Goal: Transaction & Acquisition: Obtain resource

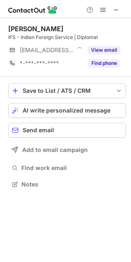
scroll to position [4, 4]
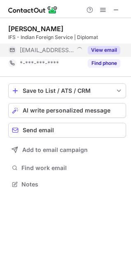
click at [101, 52] on button "View email" at bounding box center [104, 50] width 32 height 8
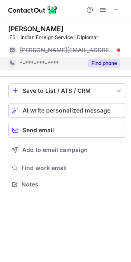
click at [100, 61] on button "Find phone" at bounding box center [104, 63] width 32 height 8
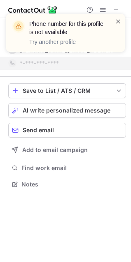
click at [119, 22] on span at bounding box center [118, 21] width 7 height 8
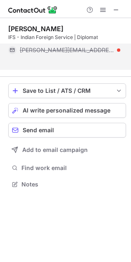
scroll to position [165, 131]
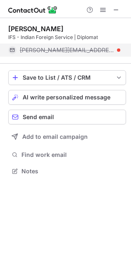
click at [53, 52] on span "suyash@mea.gov.in" at bounding box center [67, 49] width 94 height 7
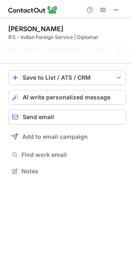
click at [74, 50] on div "suyash@mea.gov.in" at bounding box center [70, 49] width 100 height 7
